Goal: Task Accomplishment & Management: Manage account settings

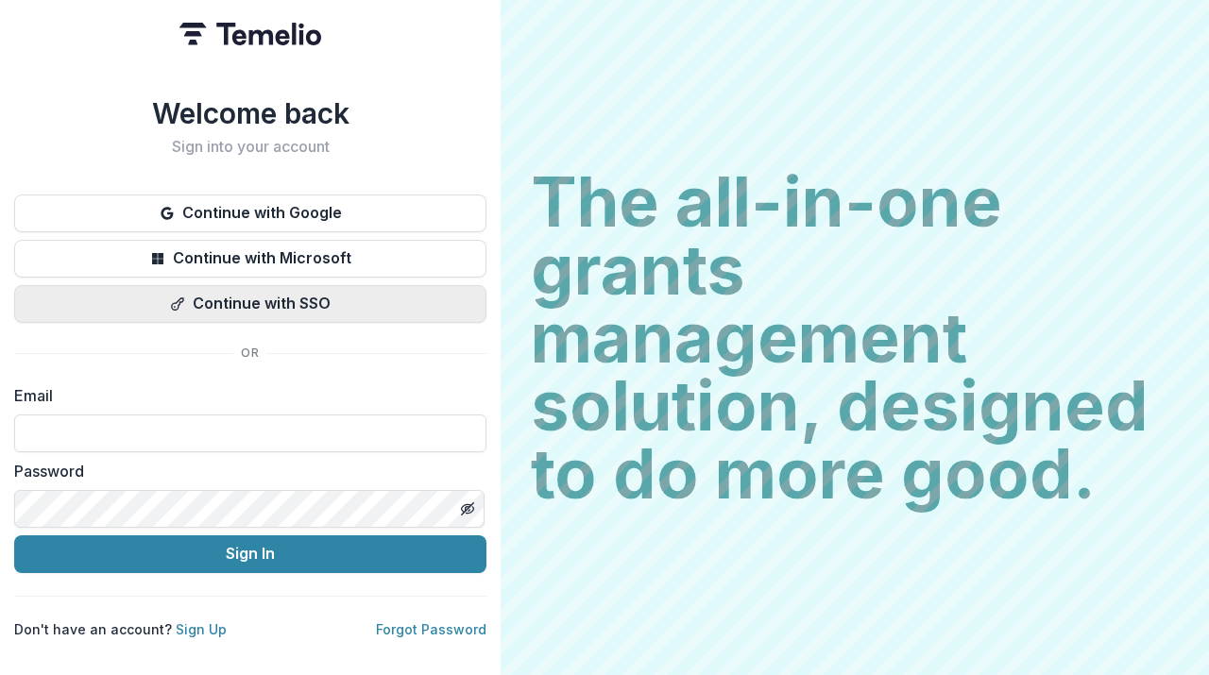
click at [263, 298] on button "Continue with SSO" at bounding box center [250, 304] width 472 height 38
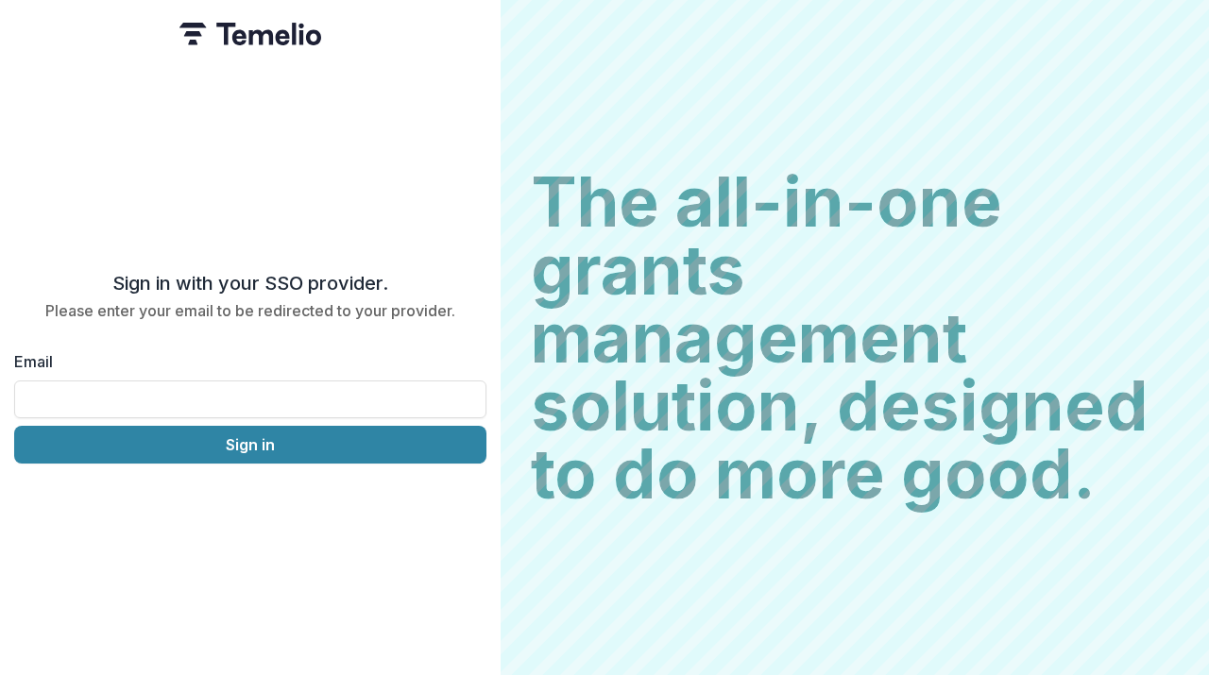
type input "**********"
